Goal: Task Accomplishment & Management: Use online tool/utility

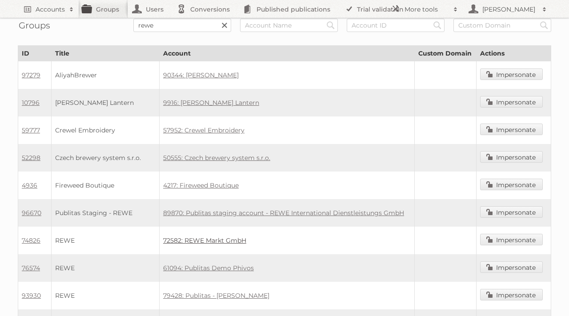
click at [226, 244] on td "72582: REWE Markt GmbH" at bounding box center [286, 241] width 255 height 28
click at [504, 242] on link "Impersonate" at bounding box center [511, 240] width 63 height 12
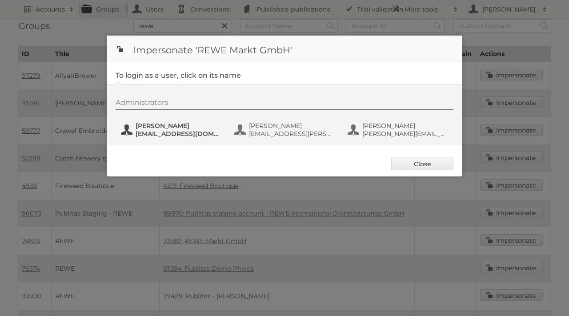
click at [174, 130] on span "adi@digitalstar.ro" at bounding box center [179, 134] width 86 height 8
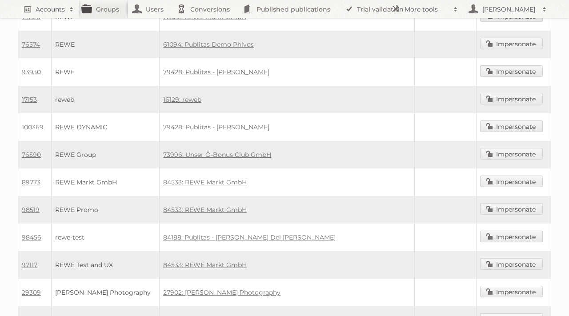
scroll to position [229, 0]
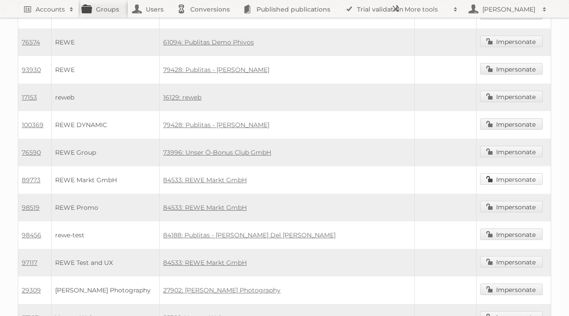
click at [506, 178] on link "Impersonate" at bounding box center [511, 179] width 63 height 12
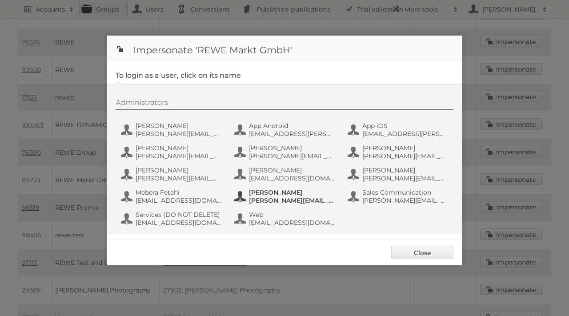
click at [307, 193] on span "Patricia Duszczak" at bounding box center [292, 192] width 86 height 8
